Goal: Use online tool/utility: Use online tool/utility

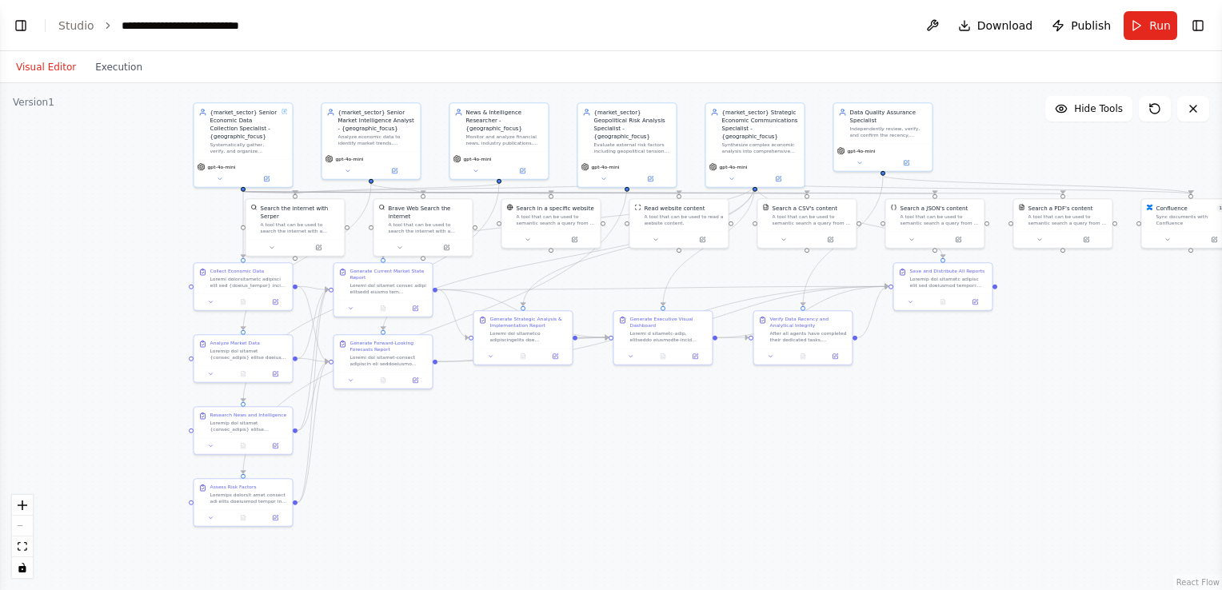
scroll to position [82253, 0]
click at [25, 30] on button "Toggle Left Sidebar" at bounding box center [21, 25] width 22 height 22
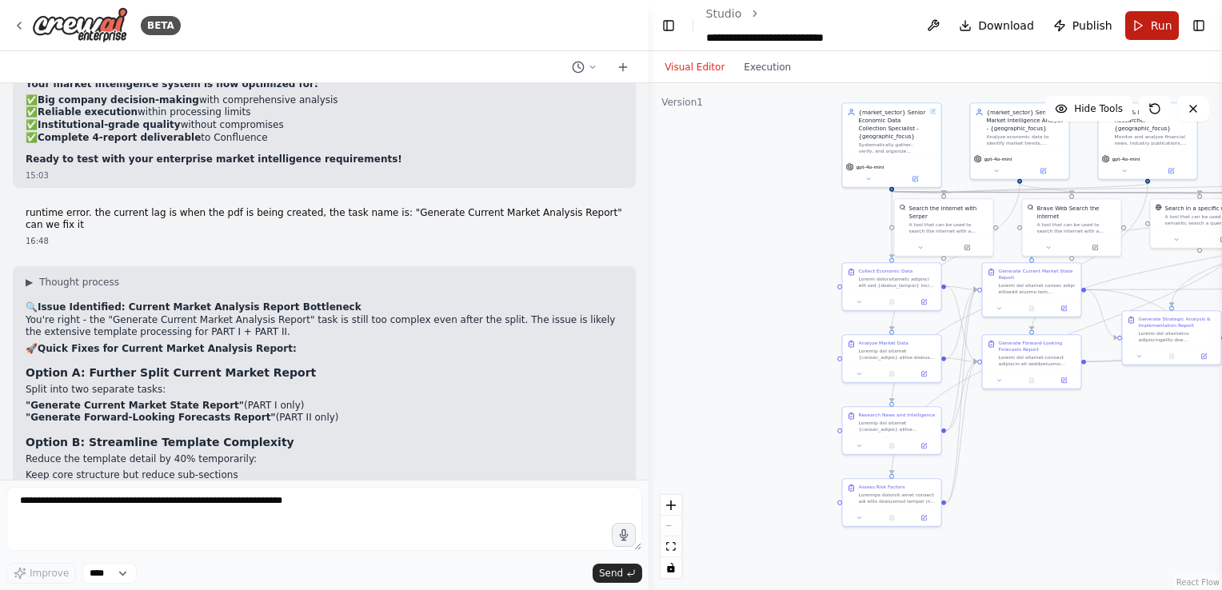
click at [1156, 20] on span "Run" at bounding box center [1162, 26] width 22 height 16
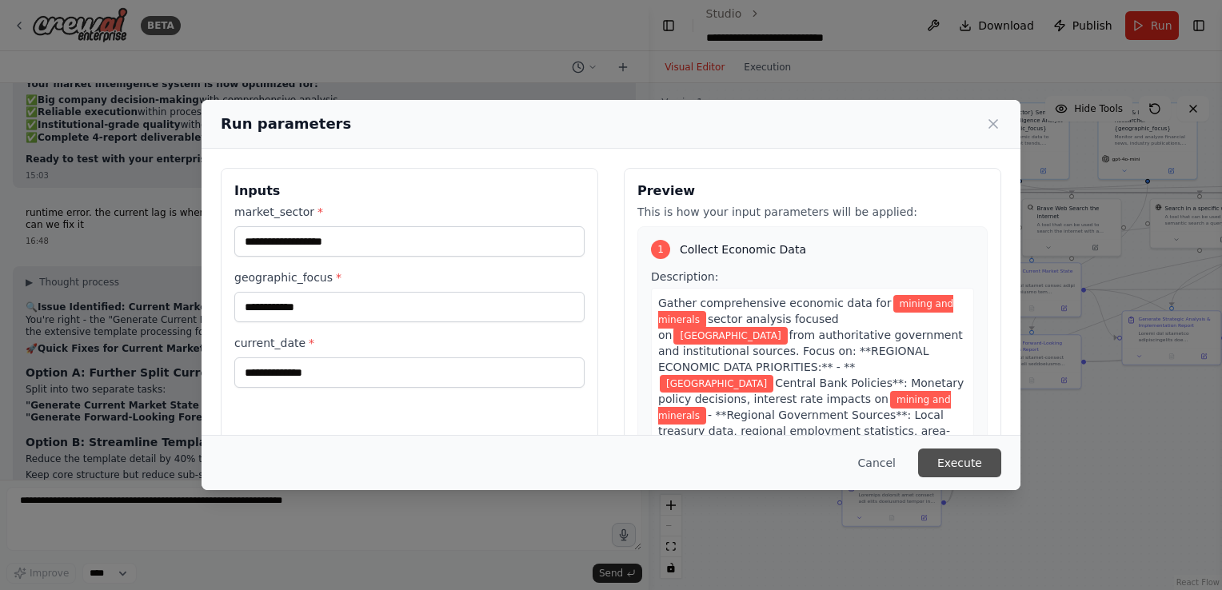
click at [962, 456] on button "Execute" at bounding box center [959, 463] width 83 height 29
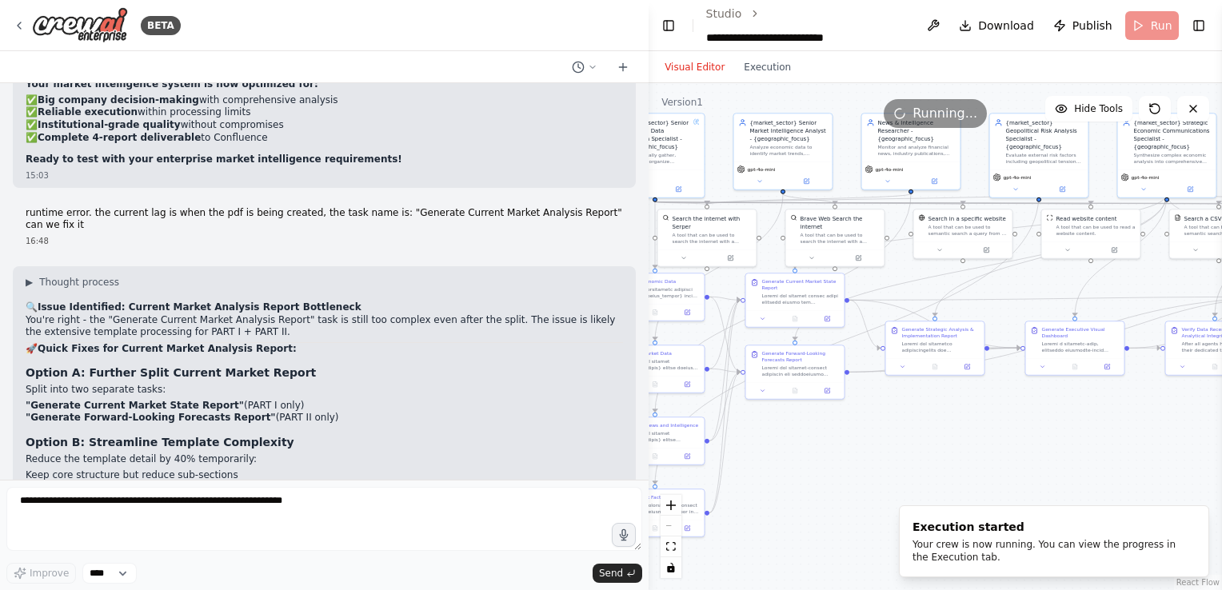
drag, startPoint x: 999, startPoint y: 467, endPoint x: 762, endPoint y: 477, distance: 236.9
click at [762, 477] on div ".deletable-edge-delete-btn { width: 20px; height: 20px; border: 0px solid #ffff…" at bounding box center [935, 336] width 573 height 507
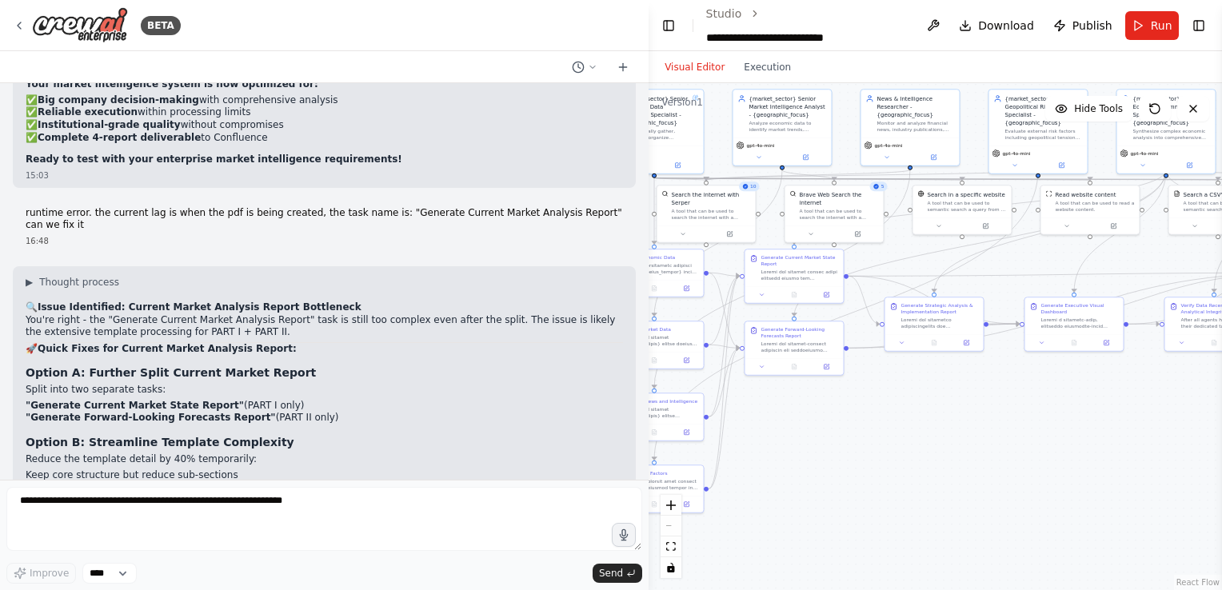
drag, startPoint x: 784, startPoint y: 433, endPoint x: 784, endPoint y: 409, distance: 24.0
click at [784, 409] on div ".deletable-edge-delete-btn { width: 20px; height: 20px; border: 0px solid #ffff…" at bounding box center [935, 336] width 573 height 507
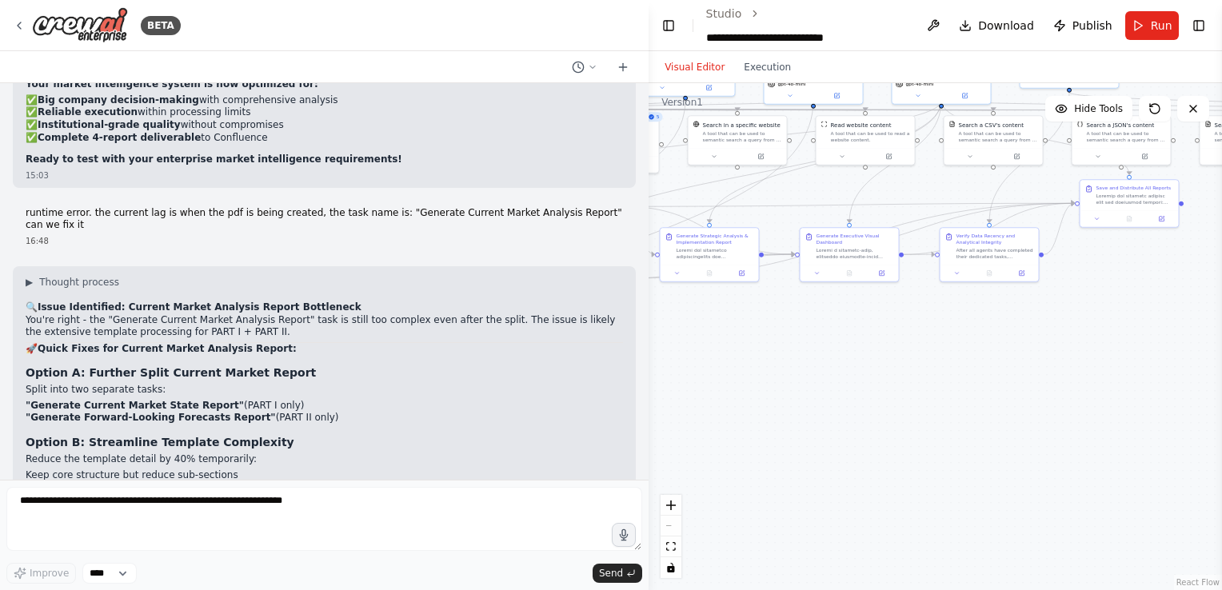
drag, startPoint x: 1012, startPoint y: 474, endPoint x: 788, endPoint y: 405, distance: 235.2
click at [788, 405] on div ".deletable-edge-delete-btn { width: 20px; height: 20px; border: 0px solid #ffff…" at bounding box center [935, 336] width 573 height 507
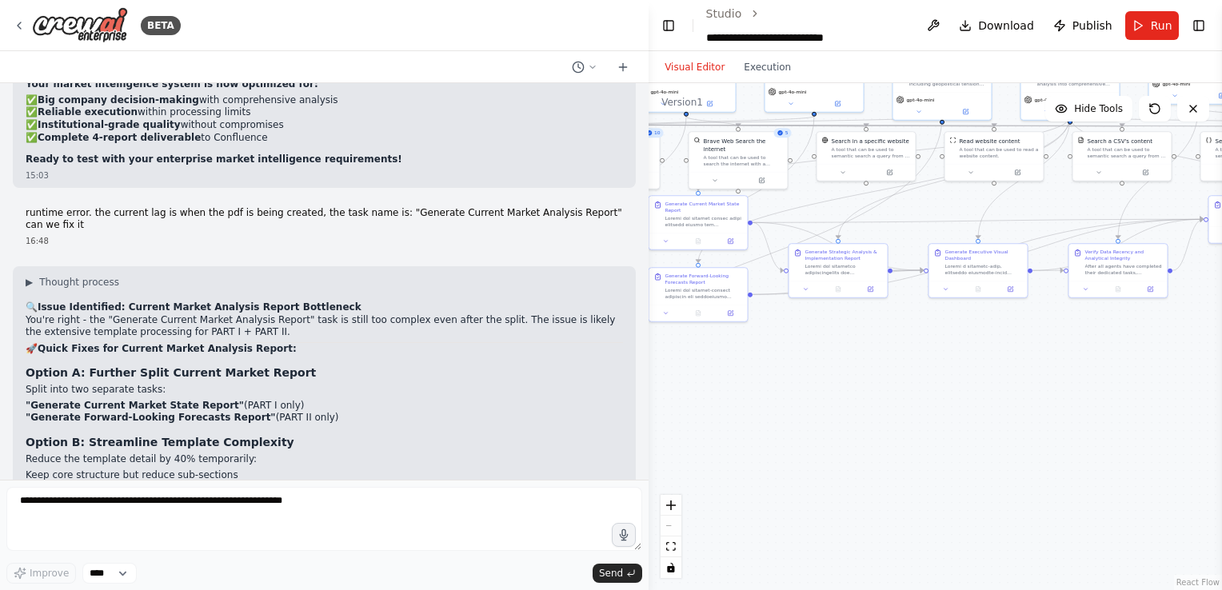
drag, startPoint x: 875, startPoint y: 408, endPoint x: 1004, endPoint y: 424, distance: 129.7
click at [1004, 424] on div ".deletable-edge-delete-btn { width: 20px; height: 20px; border: 0px solid #ffff…" at bounding box center [935, 336] width 573 height 507
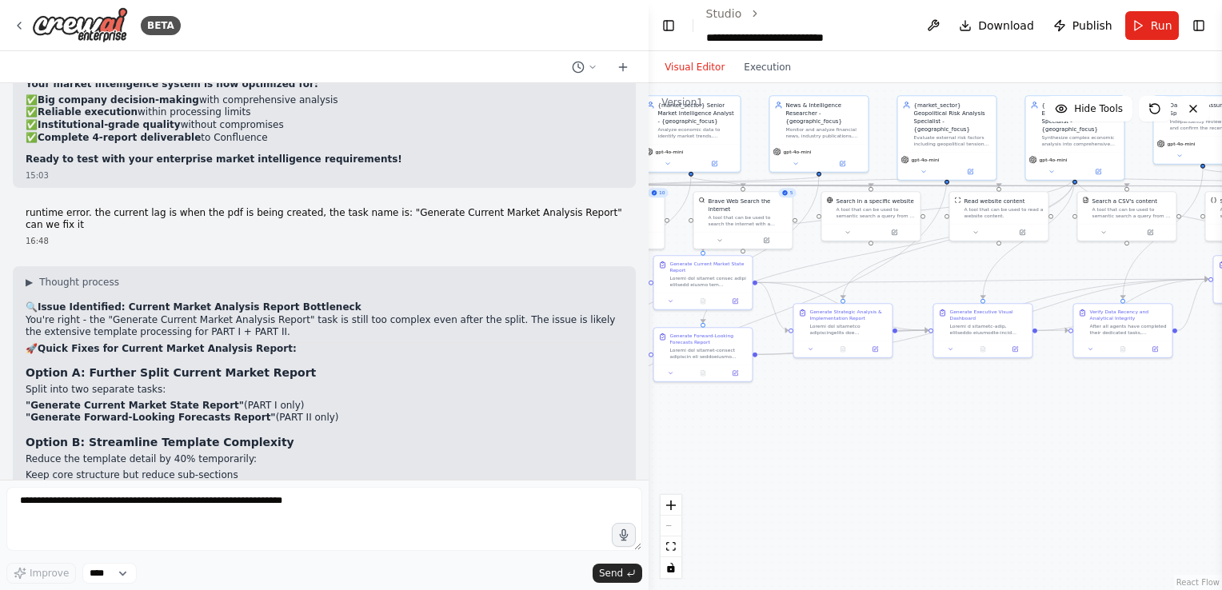
drag, startPoint x: 892, startPoint y: 232, endPoint x: 897, endPoint y: 293, distance: 61.0
click at [897, 293] on div ".deletable-edge-delete-btn { width: 20px; height: 20px; border: 0px solid #ffff…" at bounding box center [935, 336] width 573 height 507
click at [803, 142] on div "News & Intelligence Researcher - {geographic_focus} Monitor and analyze financi…" at bounding box center [819, 119] width 98 height 48
click at [794, 166] on button at bounding box center [796, 163] width 46 height 10
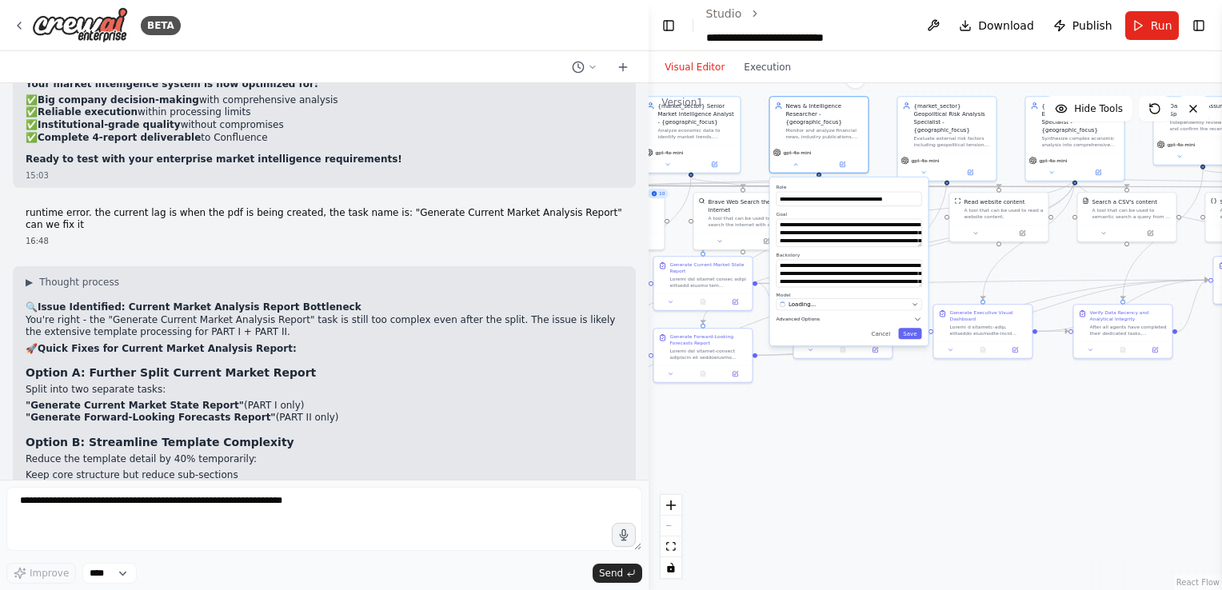
click at [916, 317] on icon "button" at bounding box center [918, 319] width 8 height 8
click at [884, 421] on div "**********" at bounding box center [849, 302] width 158 height 249
click at [803, 165] on button at bounding box center [796, 163] width 46 height 10
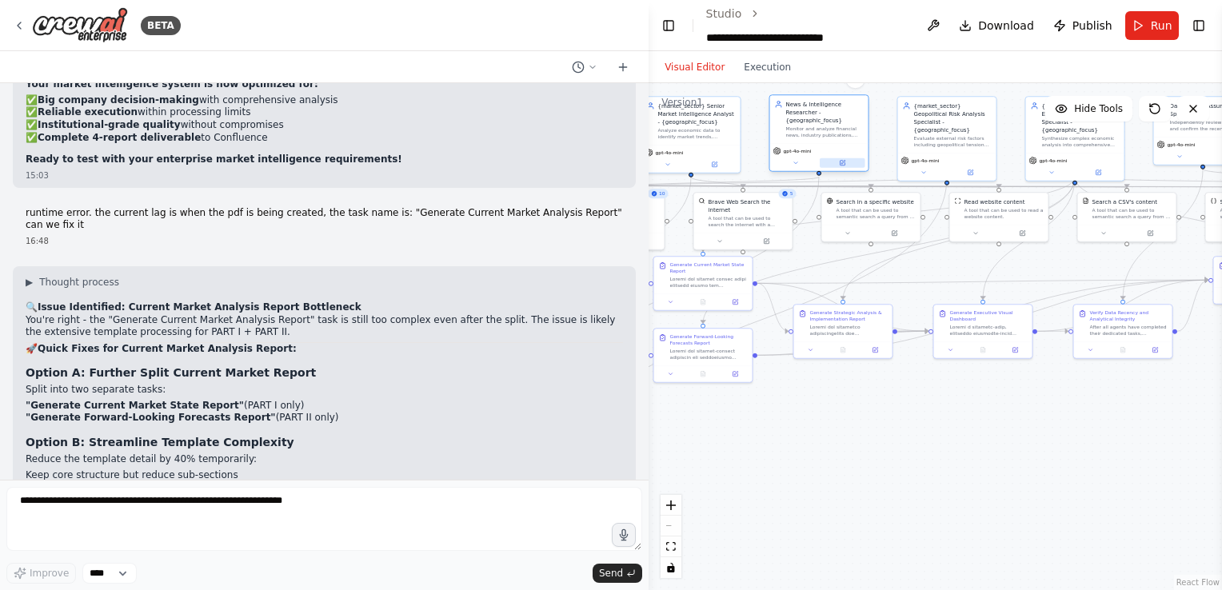
click at [837, 162] on button at bounding box center [843, 163] width 46 height 10
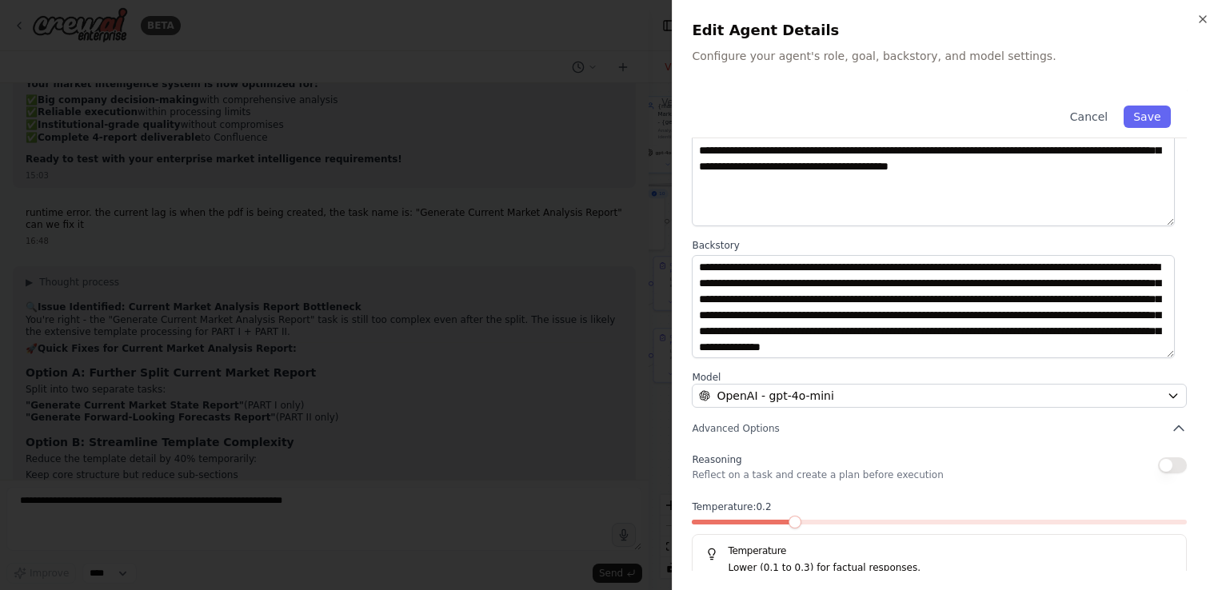
scroll to position [132, 0]
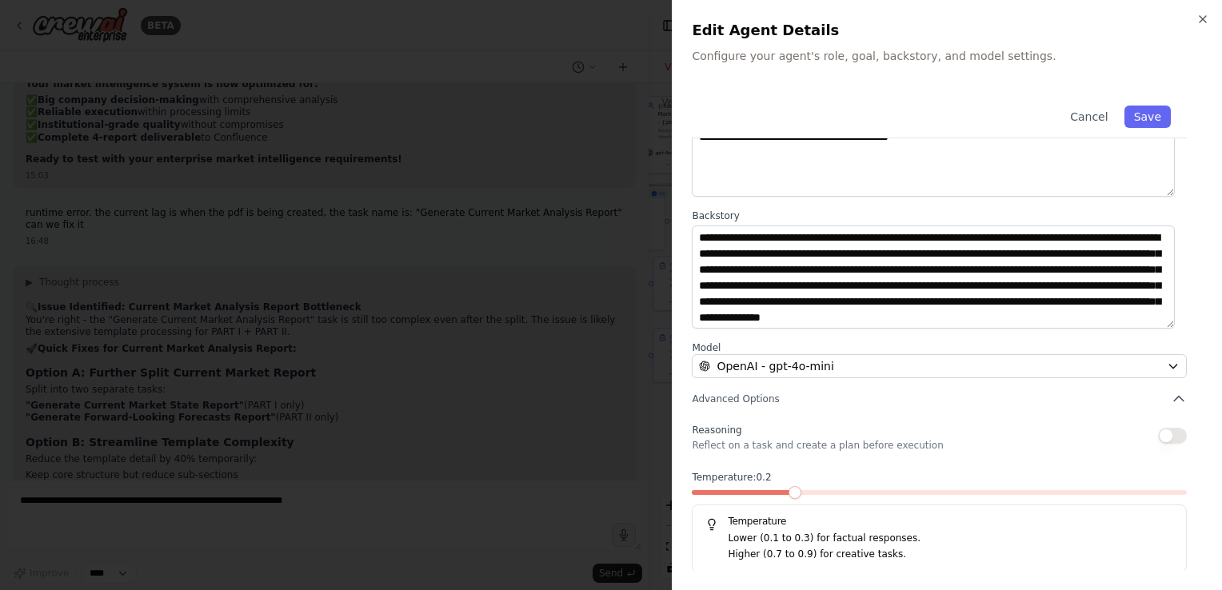
click at [633, 309] on div at bounding box center [611, 295] width 1222 height 590
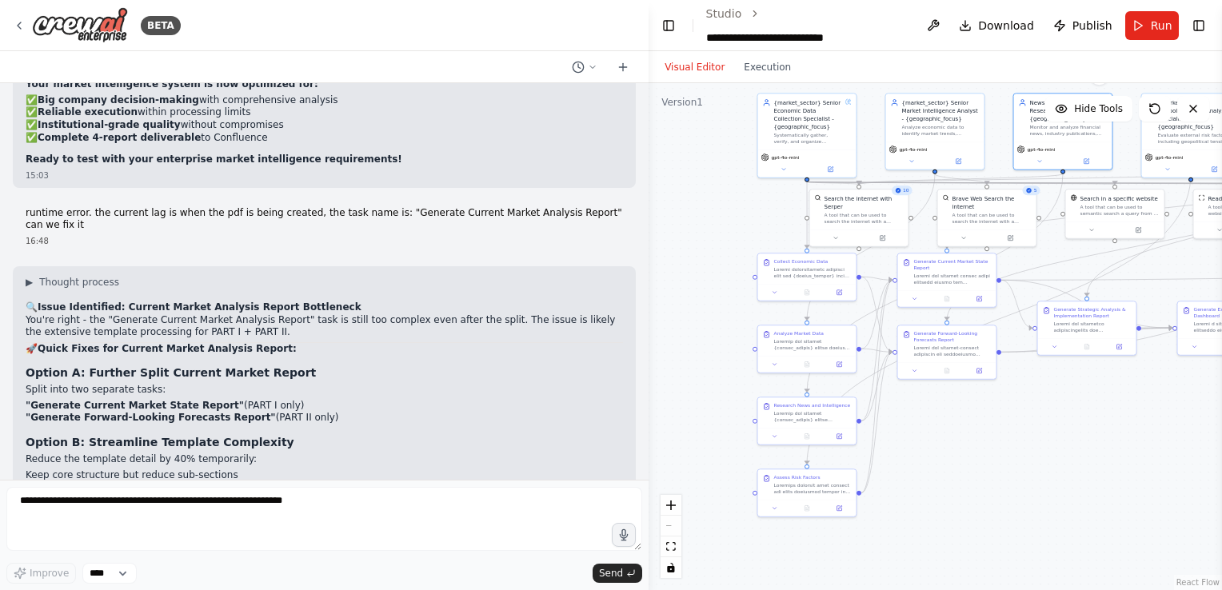
drag, startPoint x: 830, startPoint y: 254, endPoint x: 1078, endPoint y: 251, distance: 247.9
click at [1078, 251] on div ".deletable-edge-delete-btn { width: 20px; height: 20px; border: 0px solid #ffff…" at bounding box center [935, 336] width 573 height 507
click at [848, 293] on button at bounding box center [842, 291] width 27 height 10
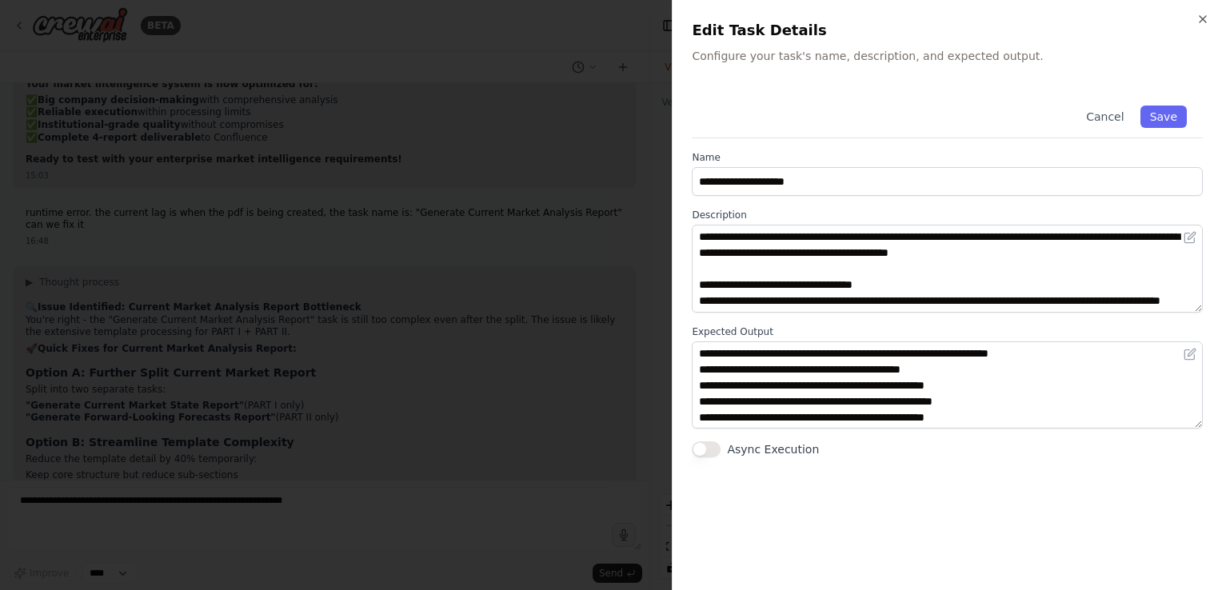
click at [539, 403] on div at bounding box center [611, 295] width 1222 height 590
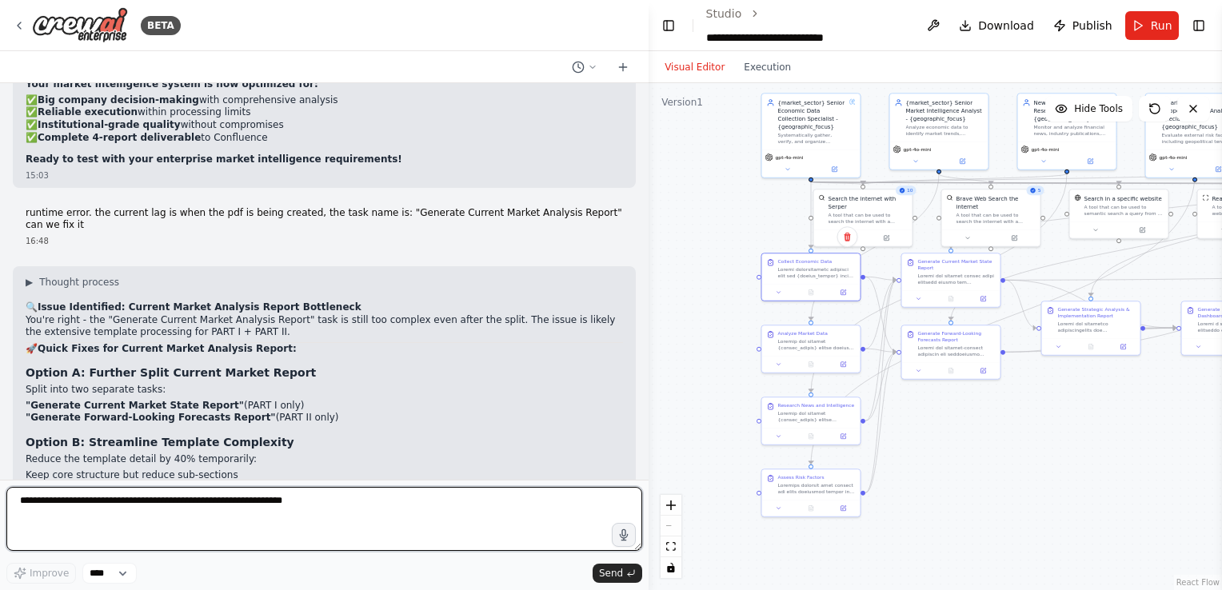
click at [337, 533] on textarea at bounding box center [324, 519] width 636 height 64
type textarea "**********"
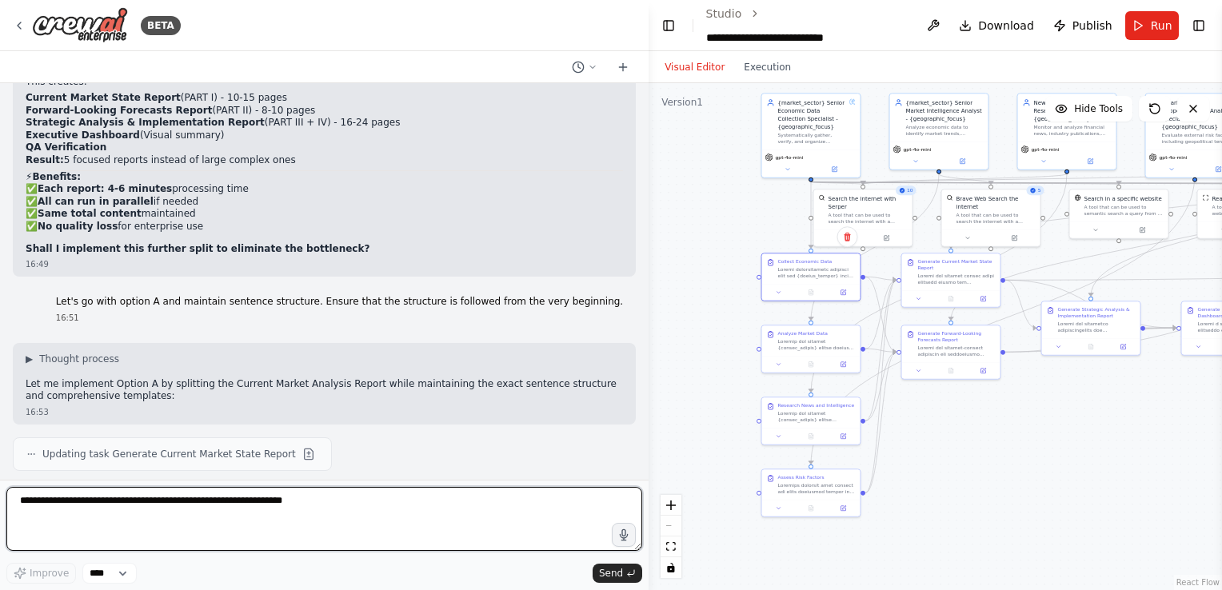
scroll to position [82799, 0]
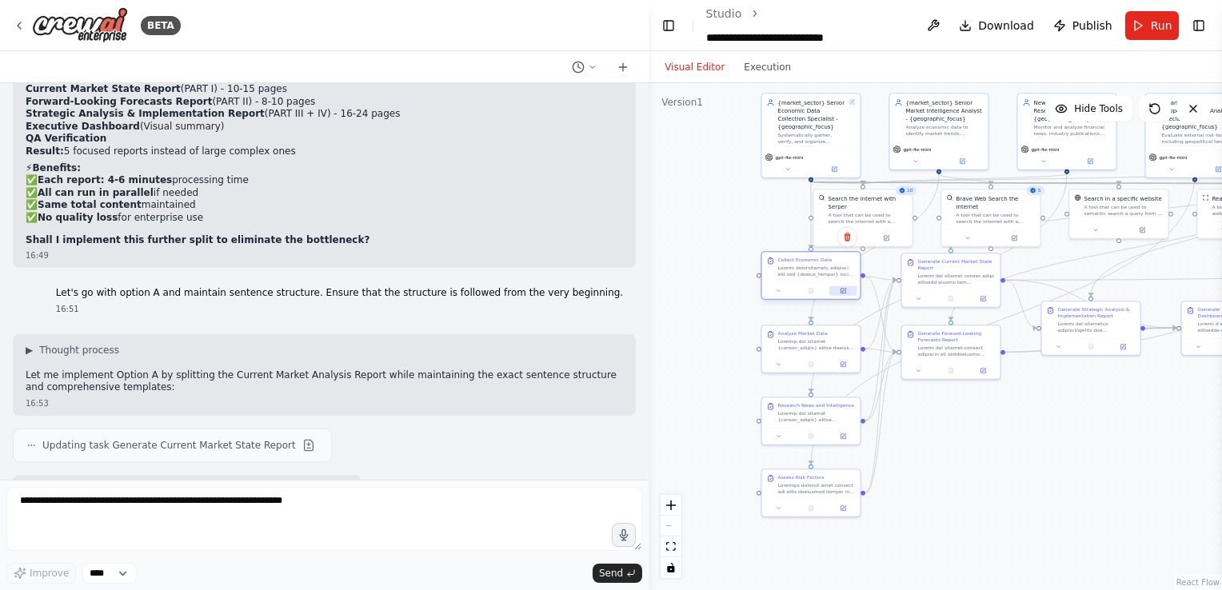
click at [841, 292] on icon at bounding box center [843, 291] width 5 height 5
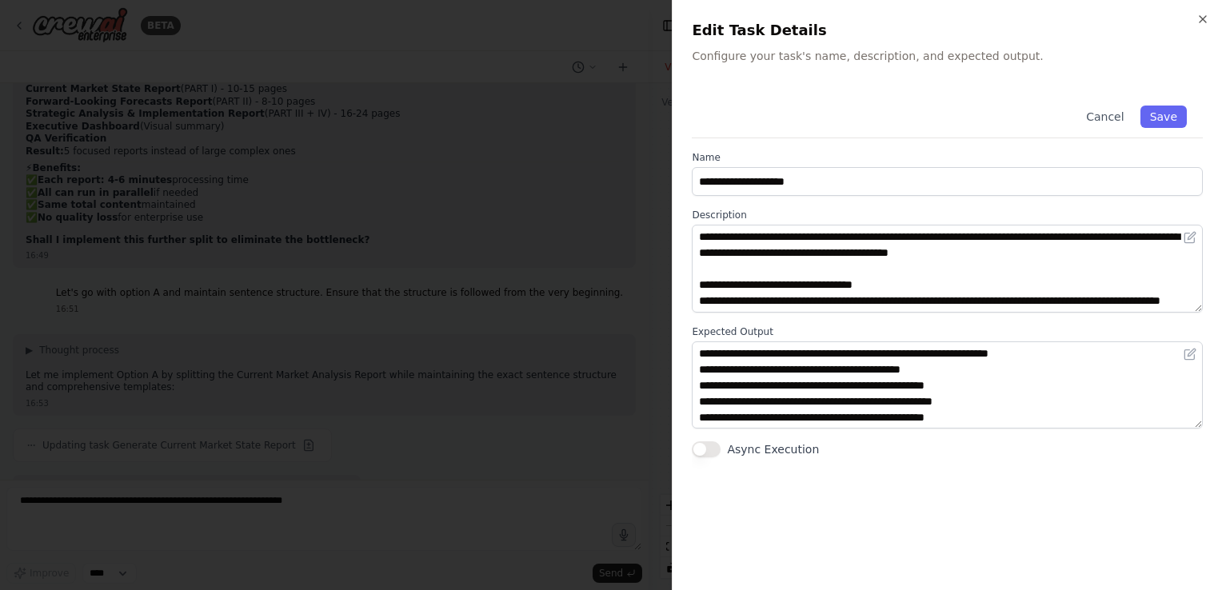
click at [604, 391] on div at bounding box center [611, 295] width 1222 height 590
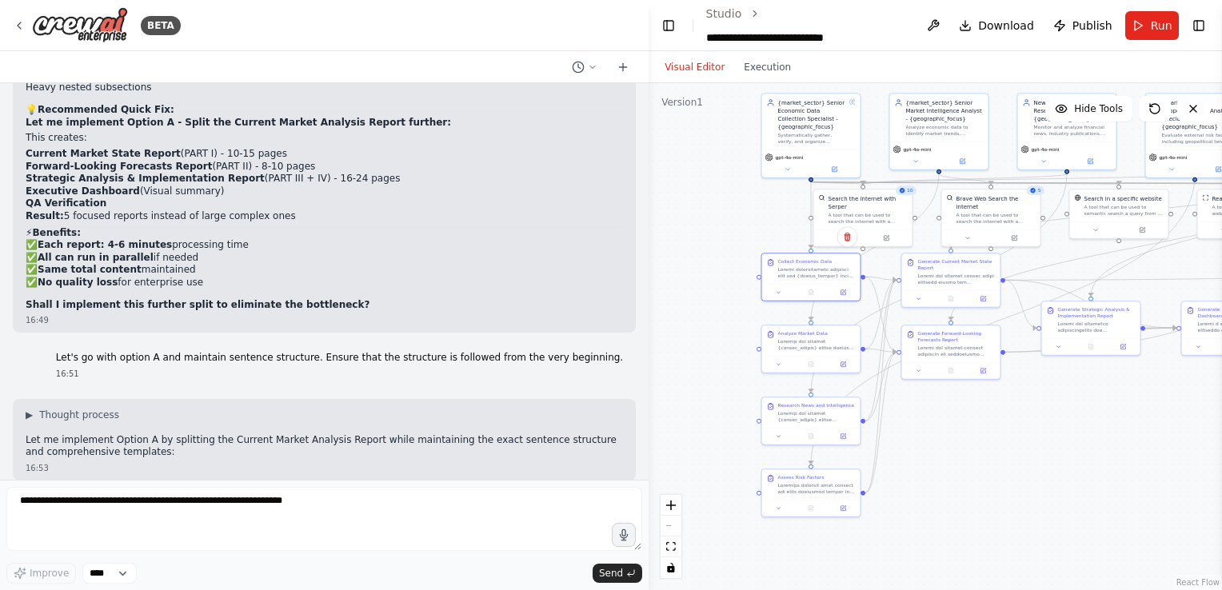
scroll to position [82732, 0]
click at [849, 296] on div at bounding box center [811, 290] width 98 height 17
click at [846, 296] on div at bounding box center [811, 290] width 98 height 17
click at [843, 292] on icon at bounding box center [843, 291] width 5 height 5
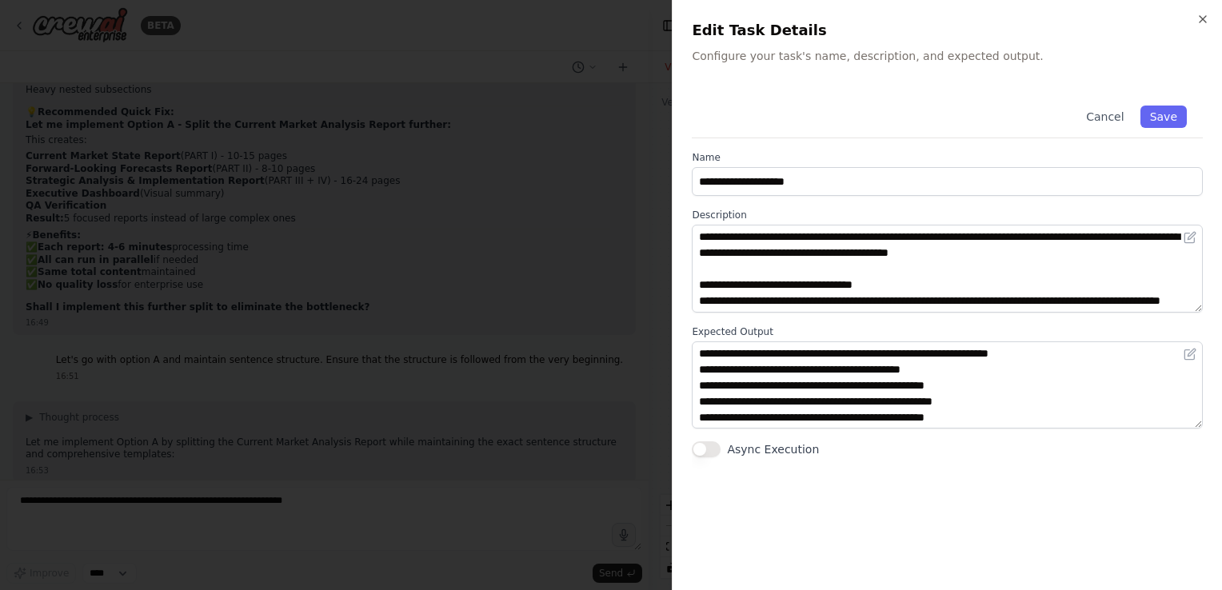
click at [703, 446] on button "Async Execution" at bounding box center [706, 449] width 29 height 16
click at [1175, 110] on button "Save" at bounding box center [1163, 117] width 46 height 22
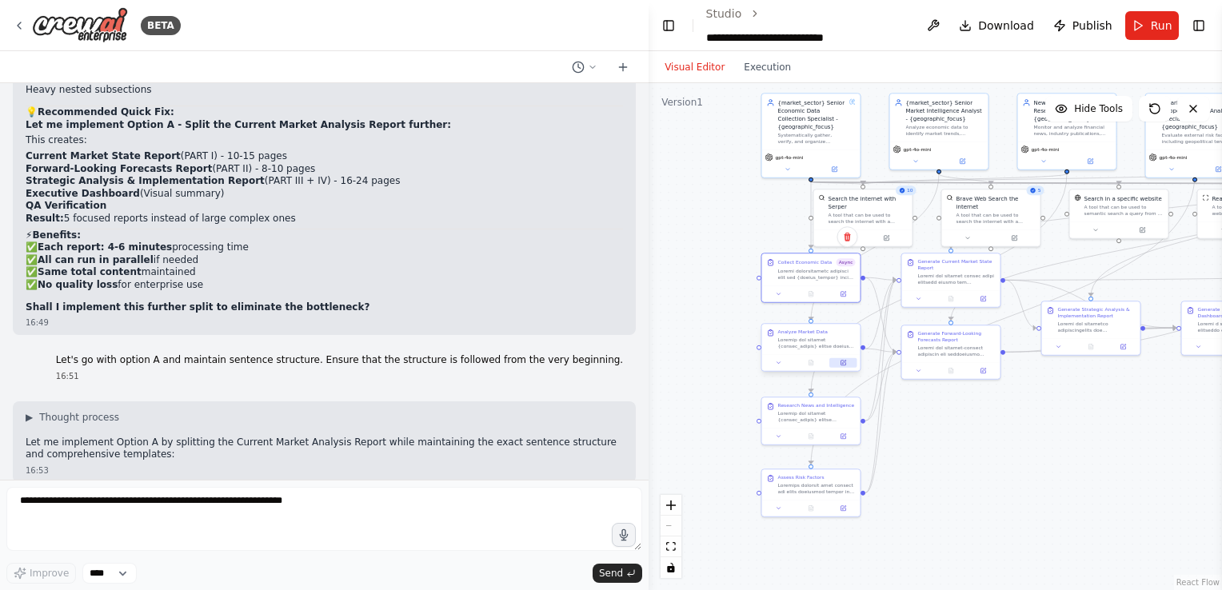
click at [844, 363] on icon at bounding box center [843, 363] width 5 height 5
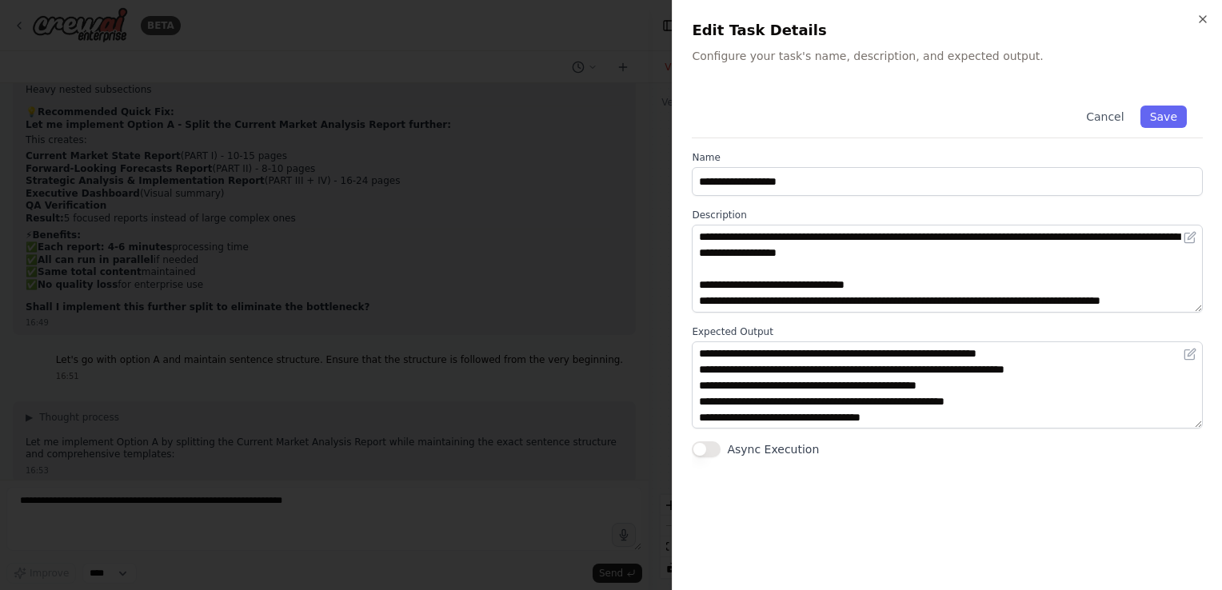
click at [709, 453] on button "Async Execution" at bounding box center [706, 449] width 29 height 16
click at [1180, 123] on button "Save" at bounding box center [1163, 117] width 46 height 22
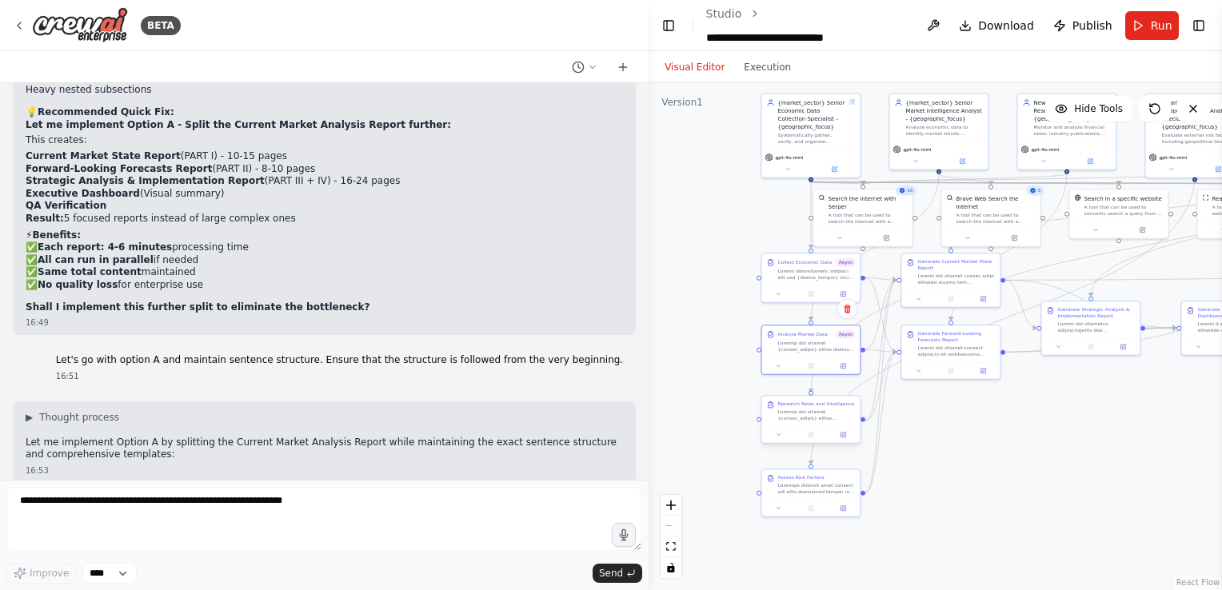
click at [841, 440] on div at bounding box center [811, 434] width 98 height 17
click at [843, 433] on icon at bounding box center [843, 435] width 5 height 5
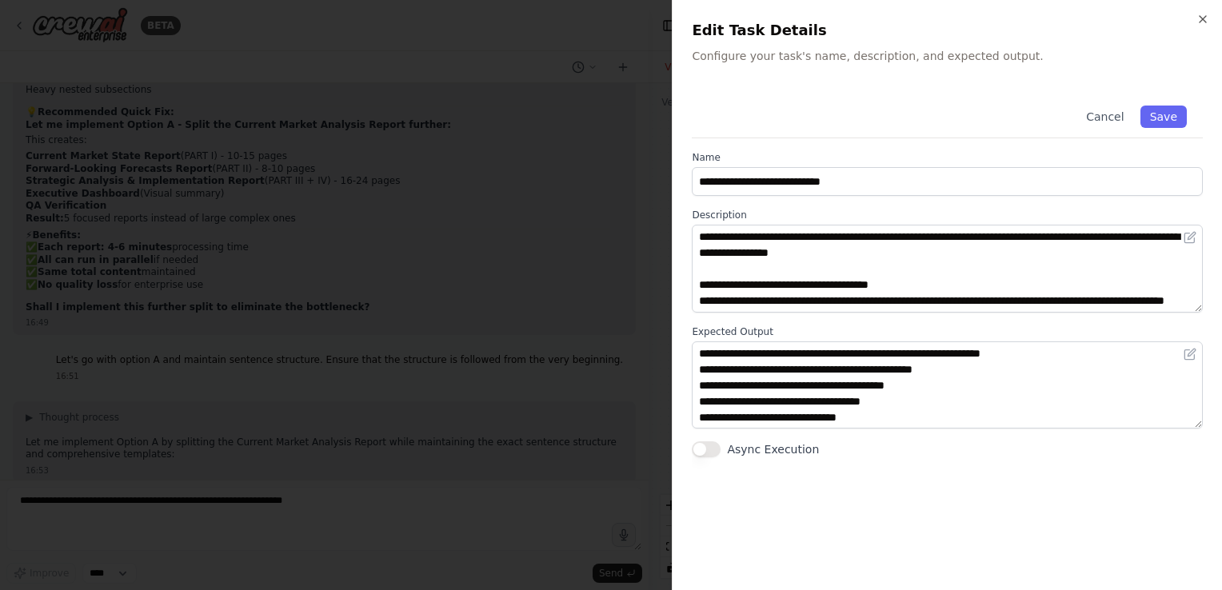
click at [707, 444] on button "Async Execution" at bounding box center [706, 449] width 29 height 16
click at [1168, 120] on button "Save" at bounding box center [1163, 117] width 46 height 22
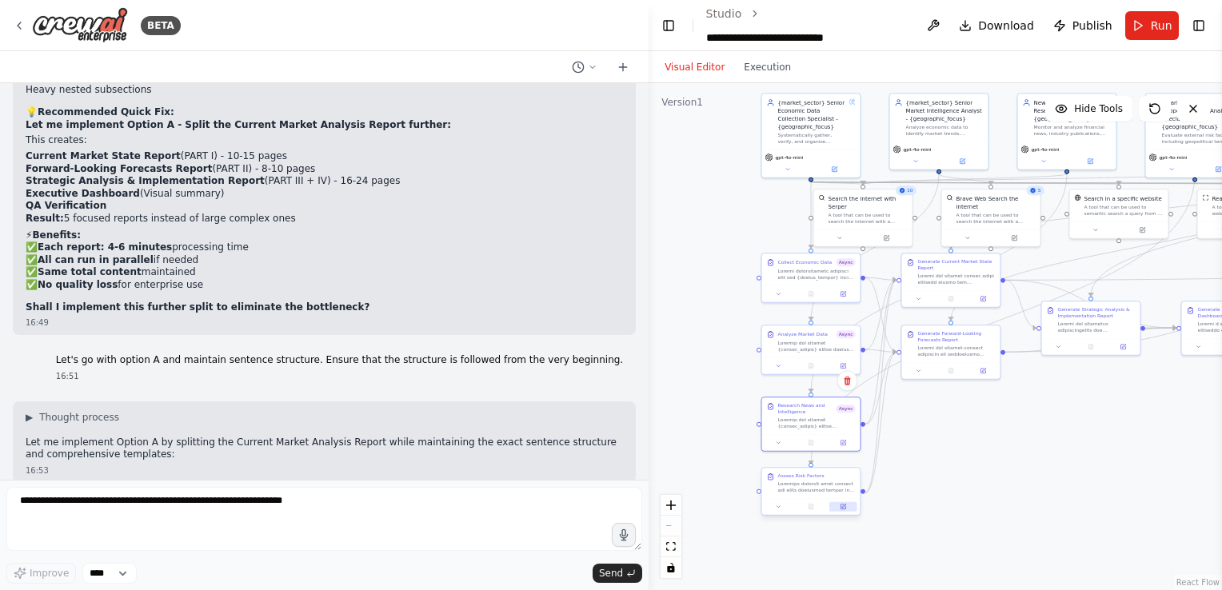
click at [842, 507] on icon at bounding box center [844, 506] width 4 height 4
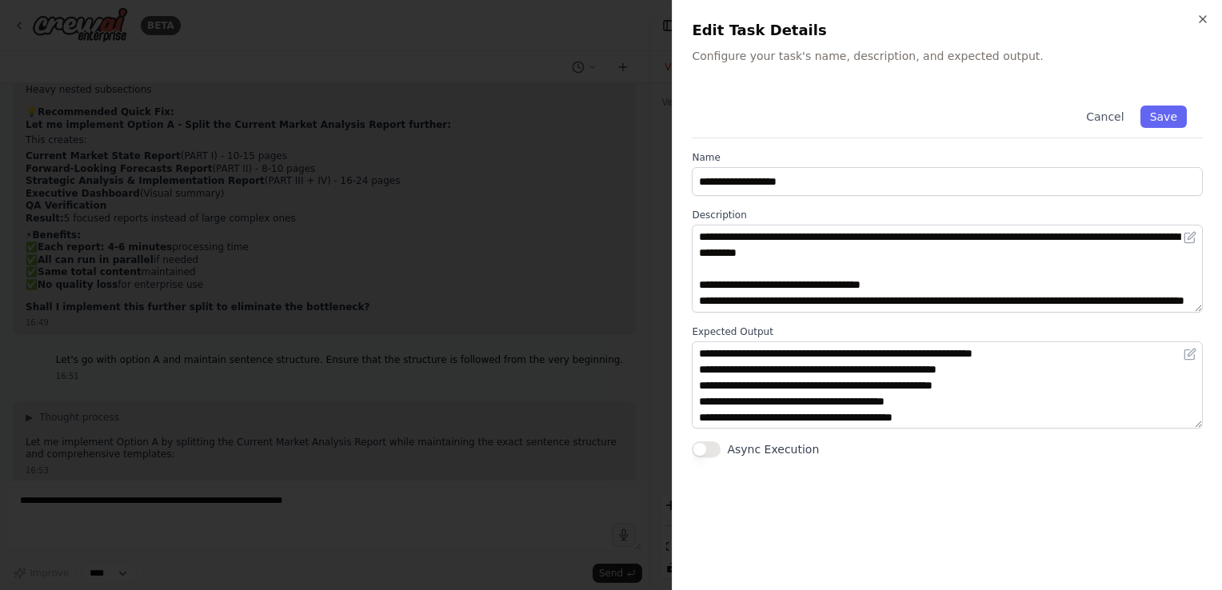
click at [701, 445] on button "Async Execution" at bounding box center [706, 449] width 29 height 16
click at [1151, 108] on button "Save" at bounding box center [1163, 117] width 46 height 22
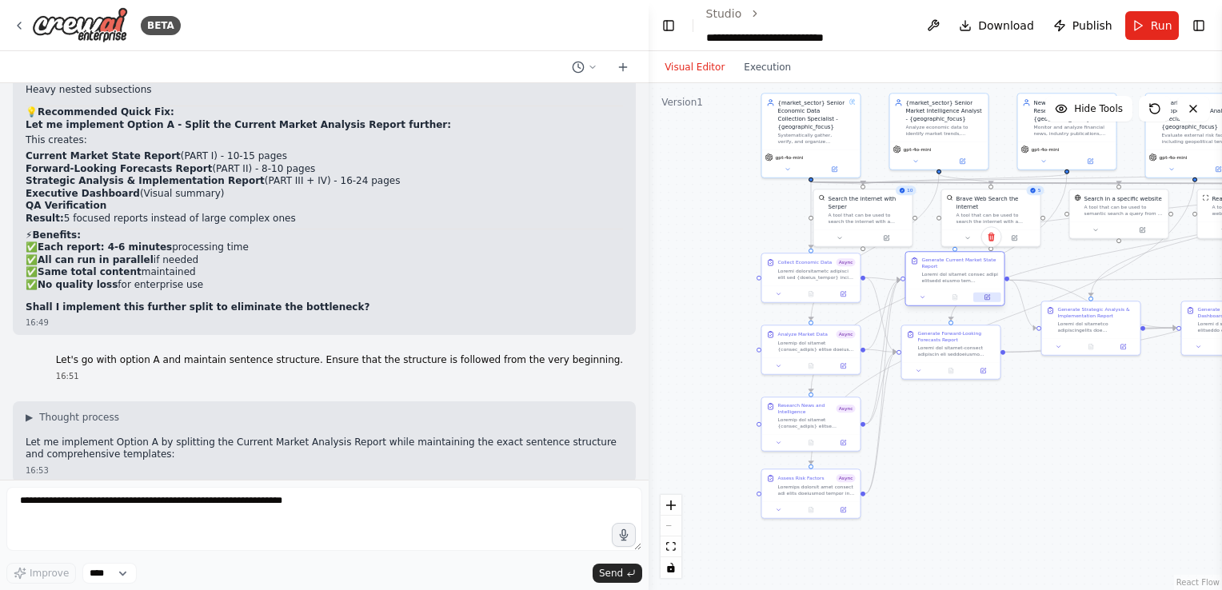
click at [983, 299] on button at bounding box center [986, 298] width 27 height 10
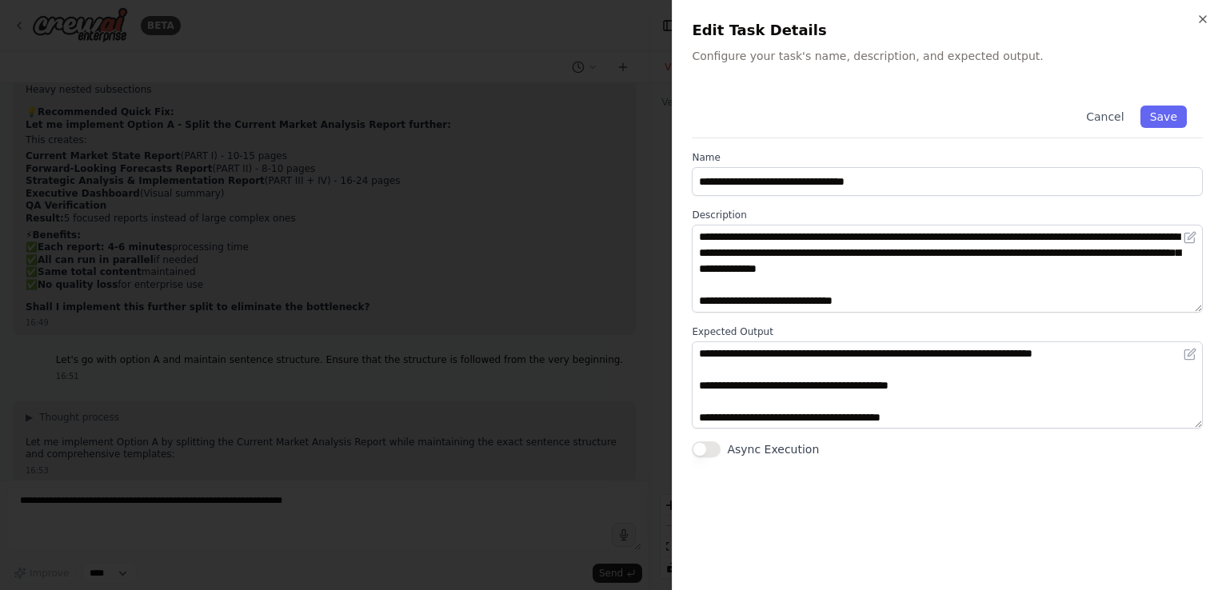
click at [712, 449] on button "Async Execution" at bounding box center [706, 449] width 29 height 16
click at [625, 412] on div at bounding box center [611, 295] width 1222 height 590
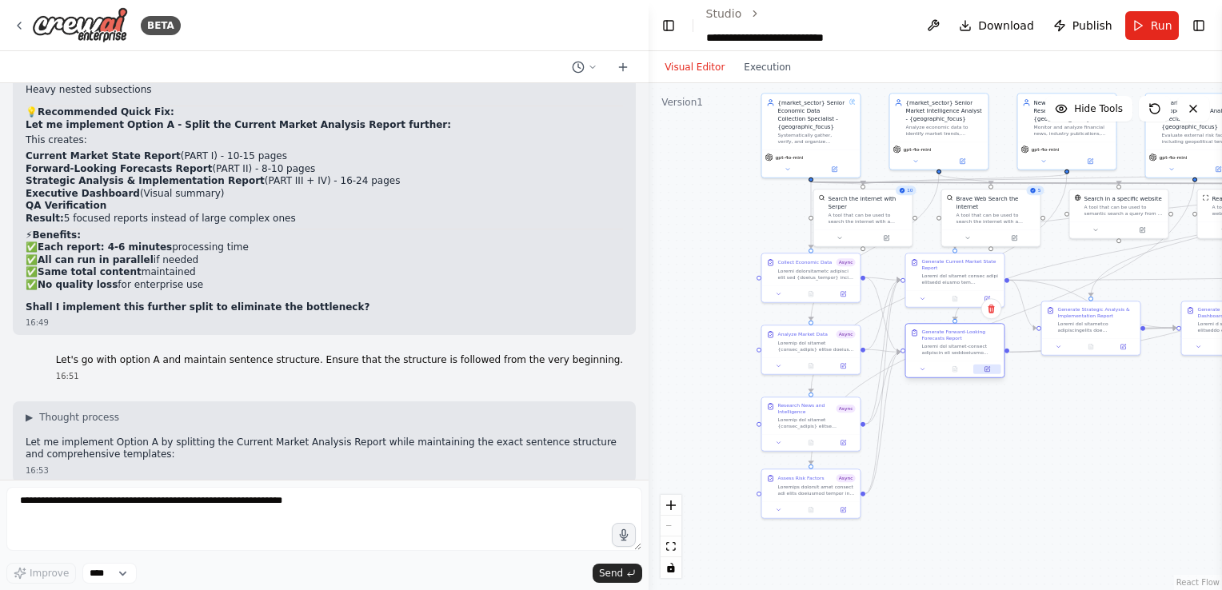
click at [977, 372] on button at bounding box center [986, 370] width 27 height 10
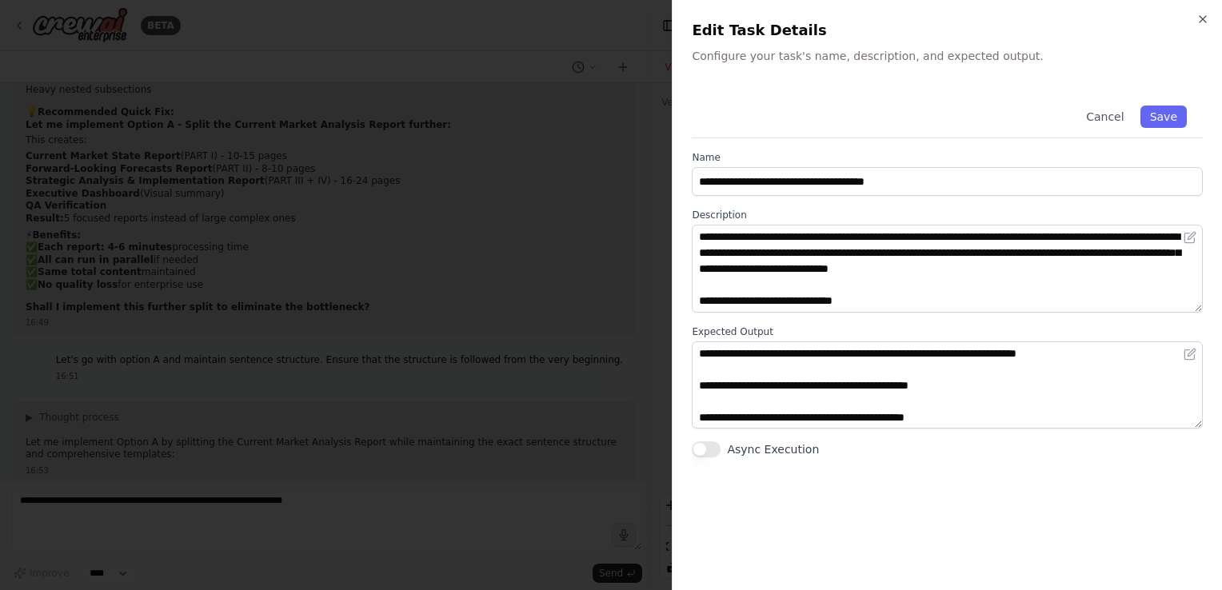
click at [700, 453] on button "Async Execution" at bounding box center [706, 449] width 29 height 16
click at [653, 386] on div at bounding box center [611, 295] width 1222 height 590
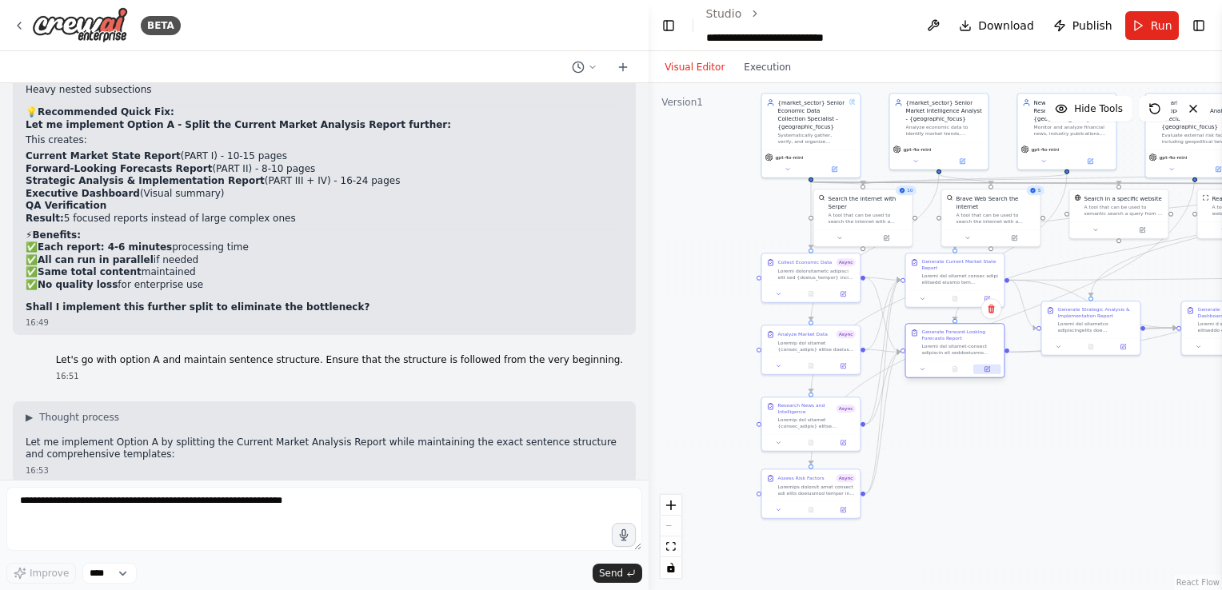
click at [992, 371] on button at bounding box center [986, 370] width 27 height 10
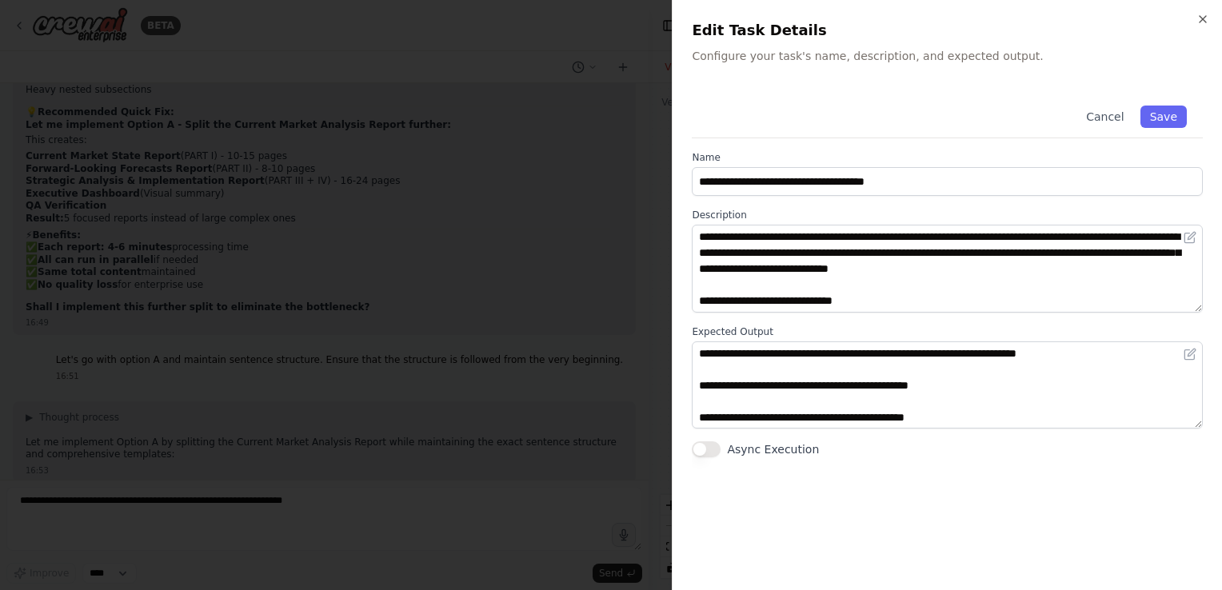
click at [703, 448] on button "Async Execution" at bounding box center [706, 449] width 29 height 16
click at [1157, 123] on button "Save" at bounding box center [1163, 117] width 46 height 22
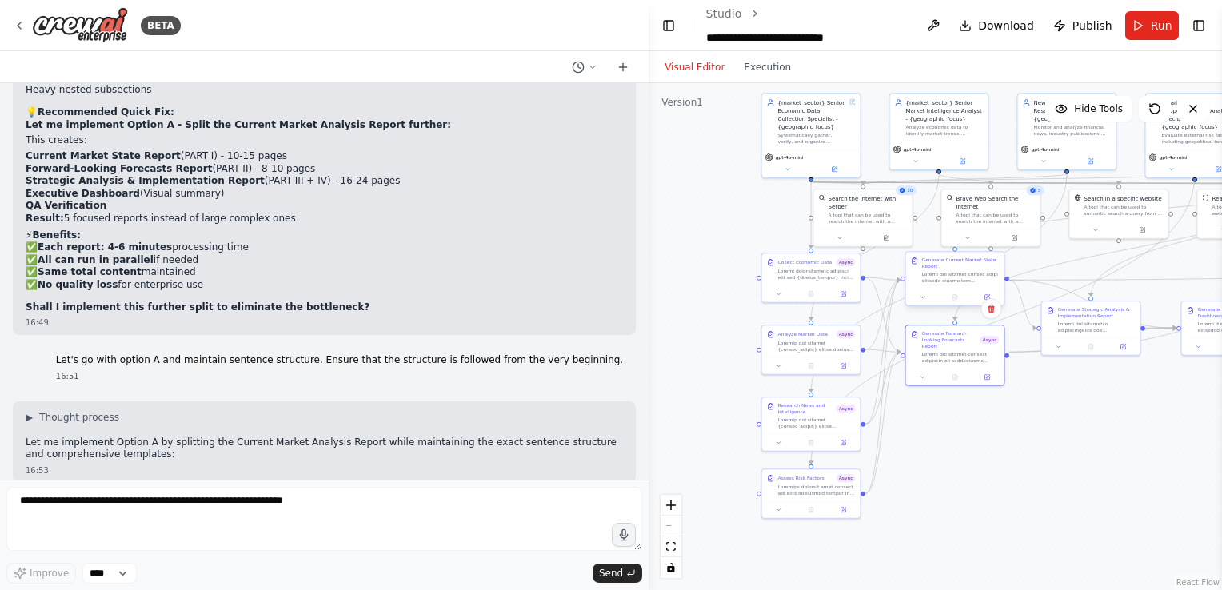
click at [982, 277] on div at bounding box center [961, 277] width 78 height 13
click at [996, 297] on button at bounding box center [986, 298] width 27 height 10
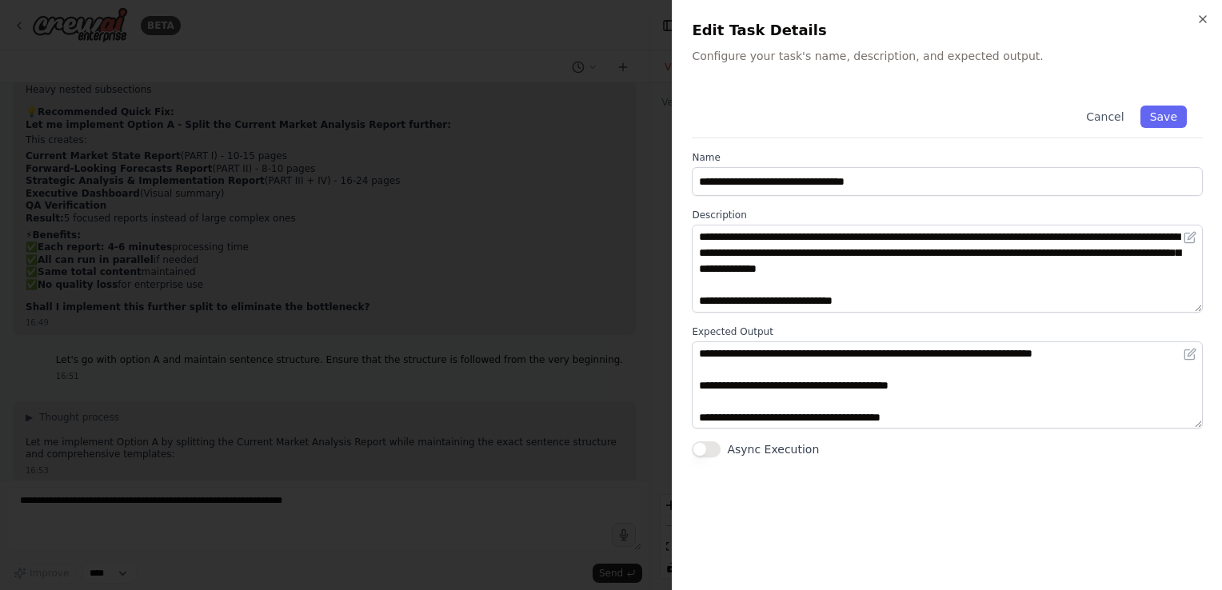
click at [711, 446] on button "Async Execution" at bounding box center [706, 449] width 29 height 16
click at [1159, 114] on button "Save" at bounding box center [1163, 117] width 46 height 22
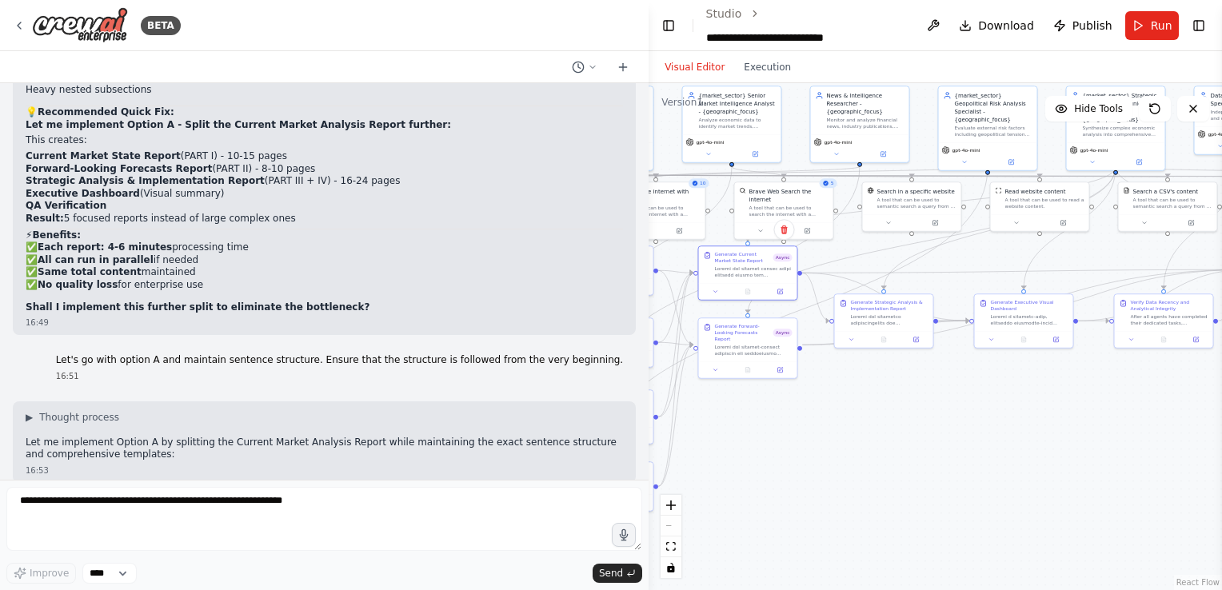
drag, startPoint x: 1047, startPoint y: 447, endPoint x: 839, endPoint y: 440, distance: 208.0
click at [839, 440] on div ".deletable-edge-delete-btn { width: 20px; height: 20px; border: 0px solid #ffff…" at bounding box center [935, 336] width 573 height 507
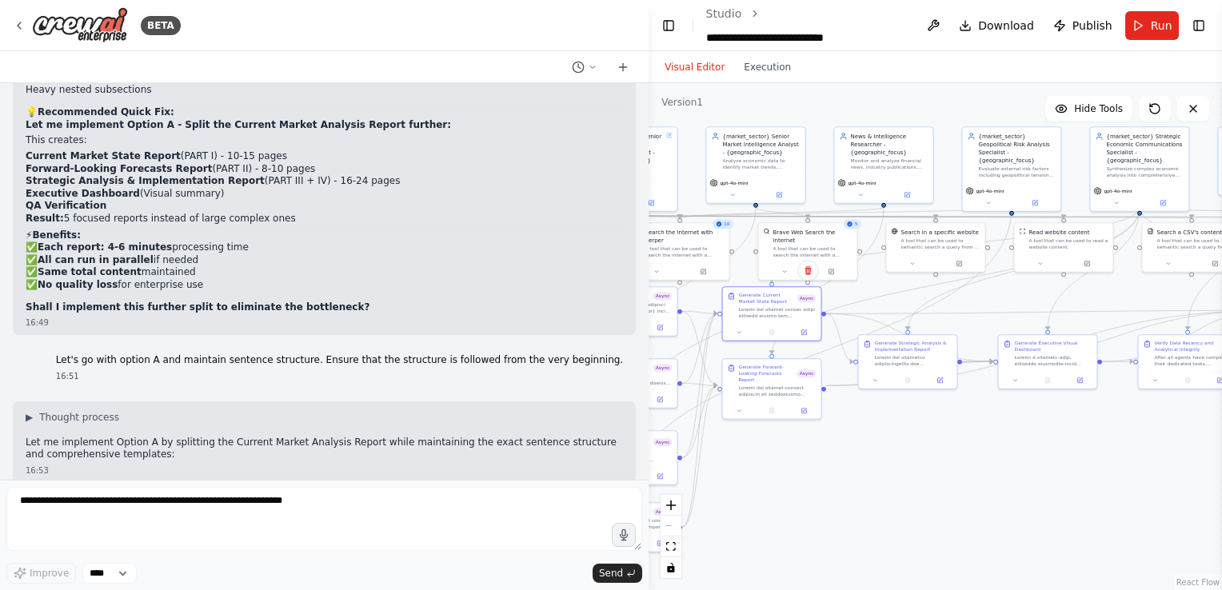
drag, startPoint x: 767, startPoint y: 399, endPoint x: 792, endPoint y: 439, distance: 47.0
click at [792, 439] on div ".deletable-edge-delete-btn { width: 20px; height: 20px; border: 0px solid #ffff…" at bounding box center [935, 336] width 573 height 507
click at [944, 393] on div ".deletable-edge-delete-btn { width: 20px; height: 20px; border: 0px solid #ffff…" at bounding box center [935, 336] width 573 height 507
click at [941, 382] on button at bounding box center [939, 378] width 27 height 10
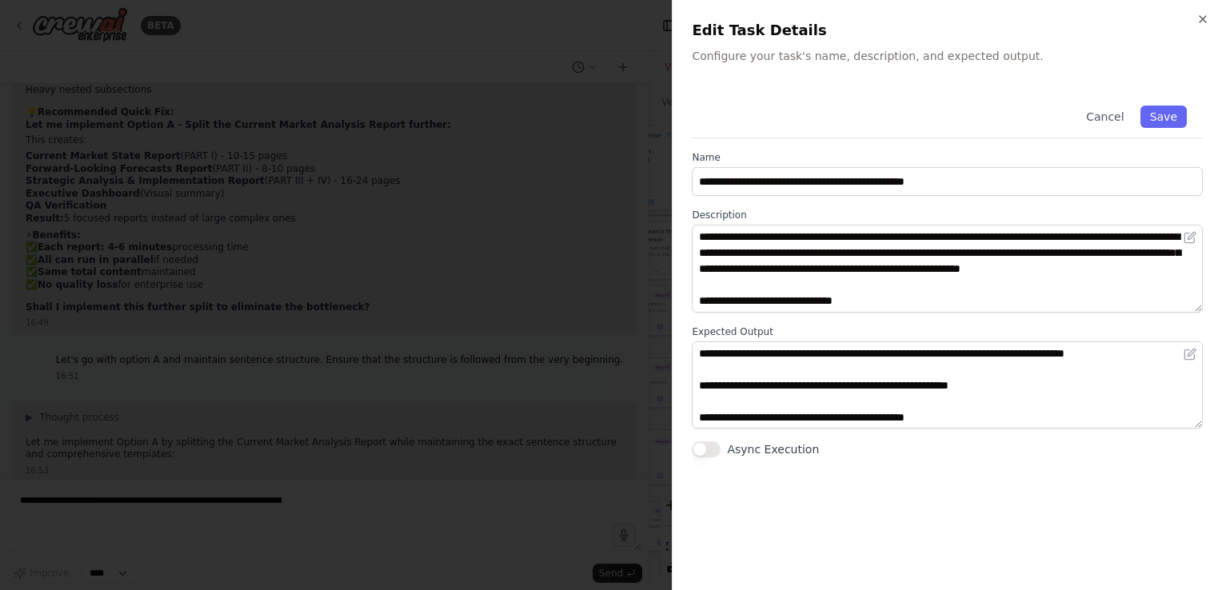
click at [704, 447] on button "Async Execution" at bounding box center [706, 449] width 29 height 16
click at [1170, 116] on button "Save" at bounding box center [1163, 117] width 46 height 22
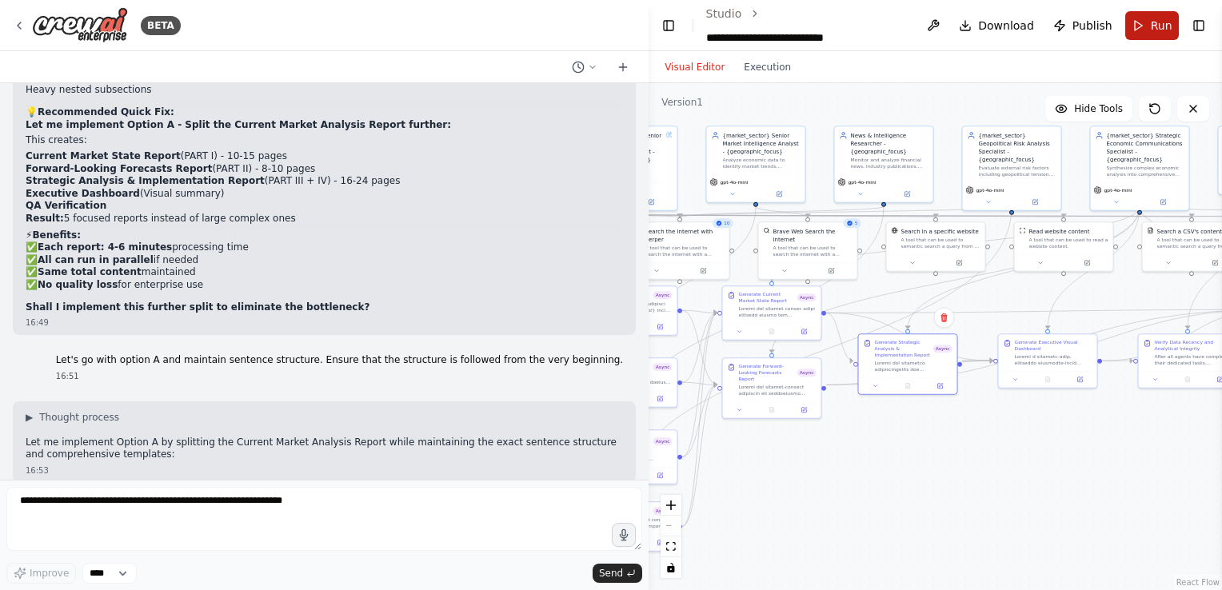
click at [1165, 14] on button "Run" at bounding box center [1152, 25] width 54 height 29
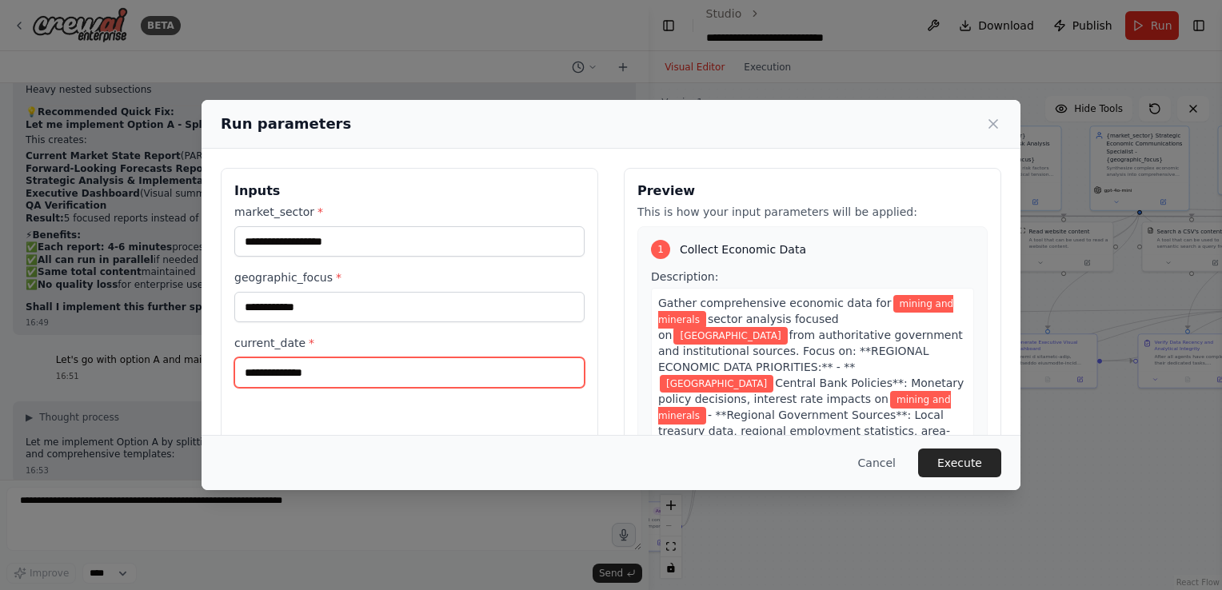
click at [253, 369] on input "**********" at bounding box center [409, 372] width 350 height 30
type input "**********"
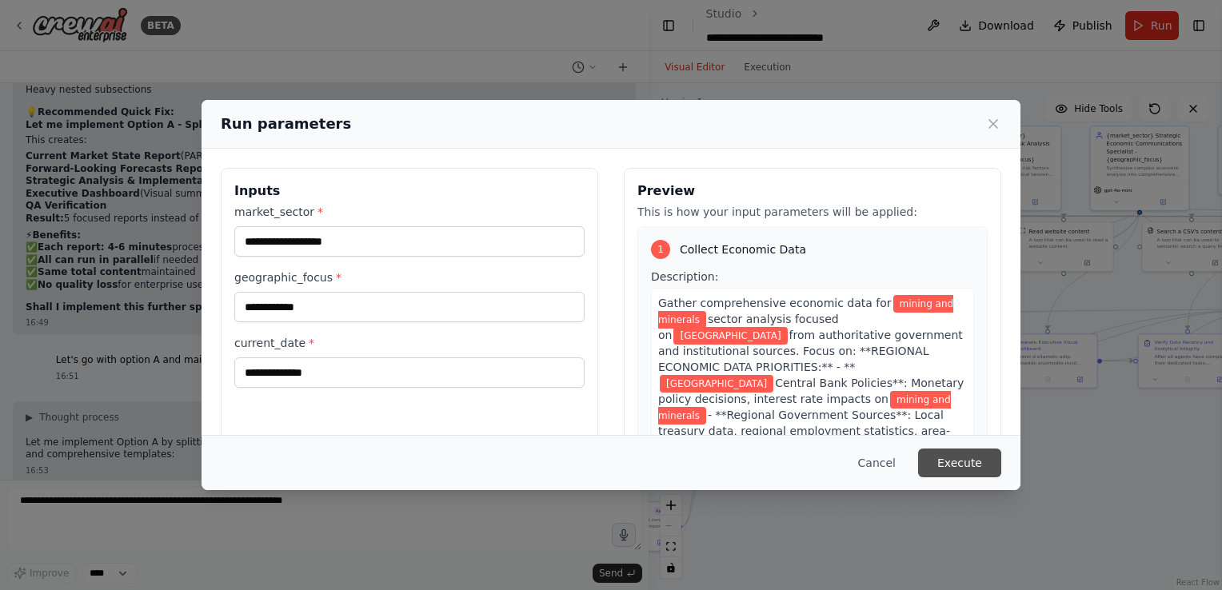
click at [928, 453] on button "Execute" at bounding box center [959, 463] width 83 height 29
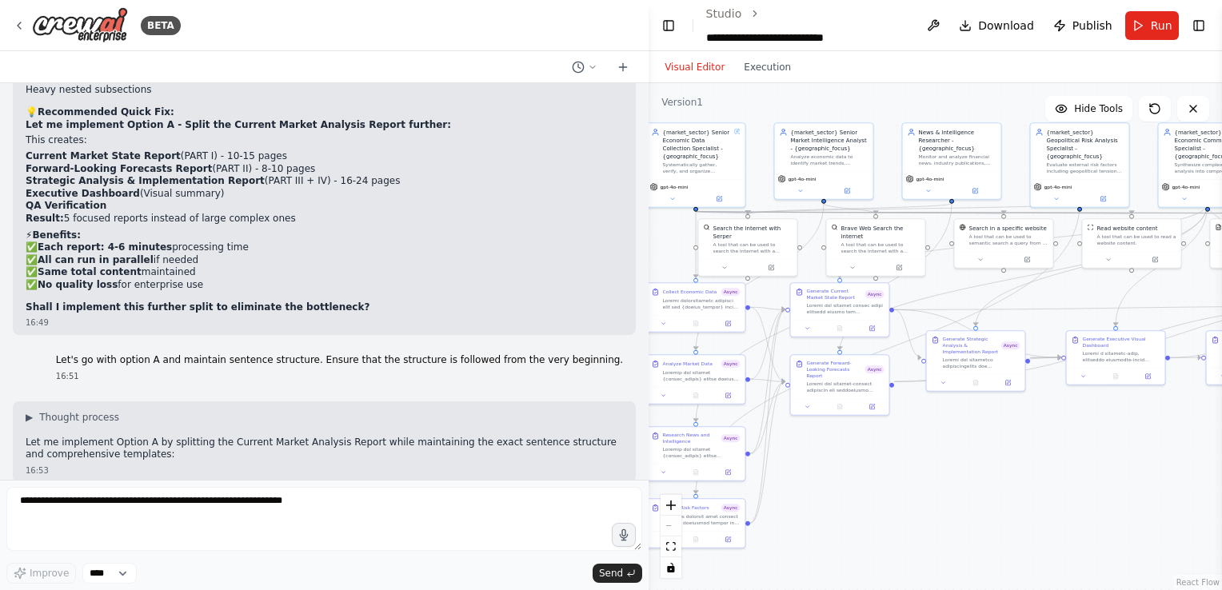
drag, startPoint x: 806, startPoint y: 456, endPoint x: 874, endPoint y: 453, distance: 68.0
click at [874, 453] on div ".deletable-edge-delete-btn { width: 20px; height: 20px; border: 0px solid #ffff…" at bounding box center [935, 336] width 573 height 507
